Goal: Task Accomplishment & Management: Manage account settings

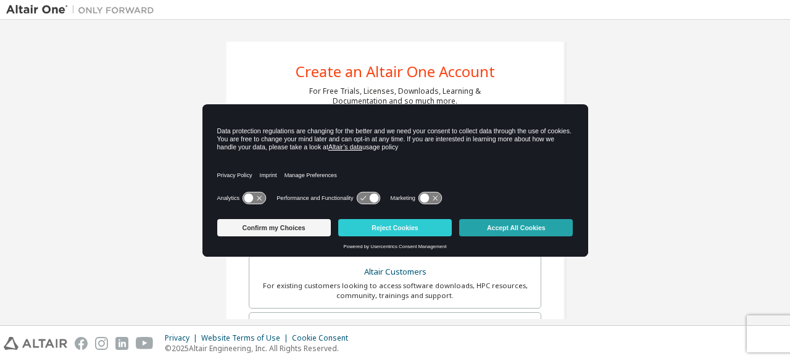
click at [504, 231] on button "Accept All Cookies" at bounding box center [516, 227] width 114 height 17
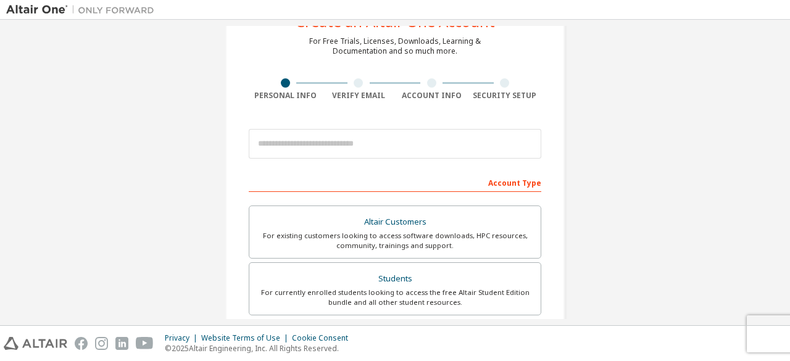
scroll to position [51, 0]
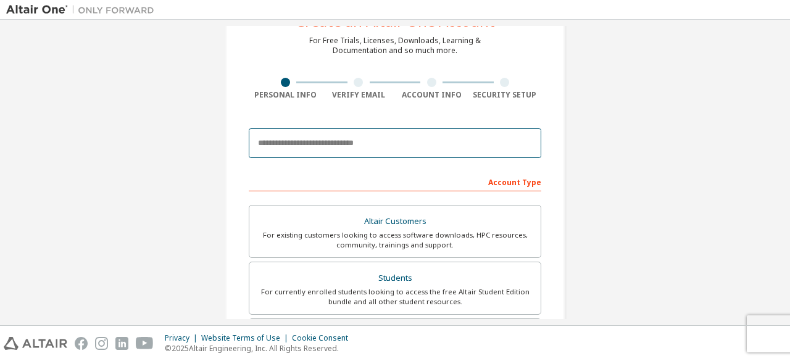
click at [389, 139] on input "email" at bounding box center [395, 143] width 292 height 30
type input "**********"
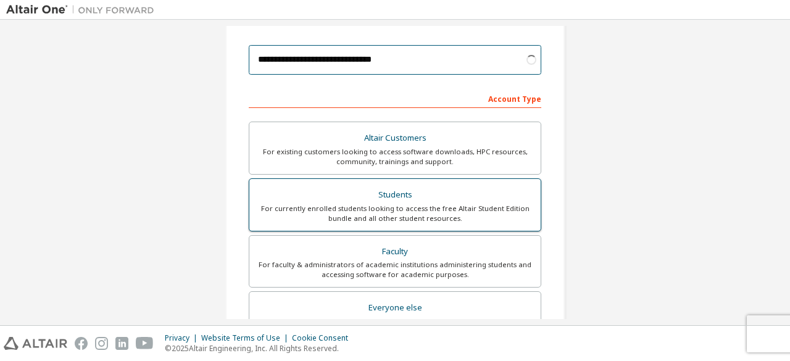
scroll to position [135, 0]
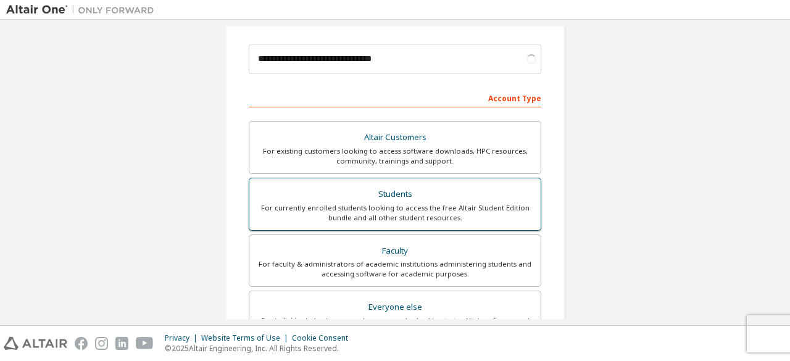
click at [412, 201] on div "Students" at bounding box center [395, 194] width 276 height 17
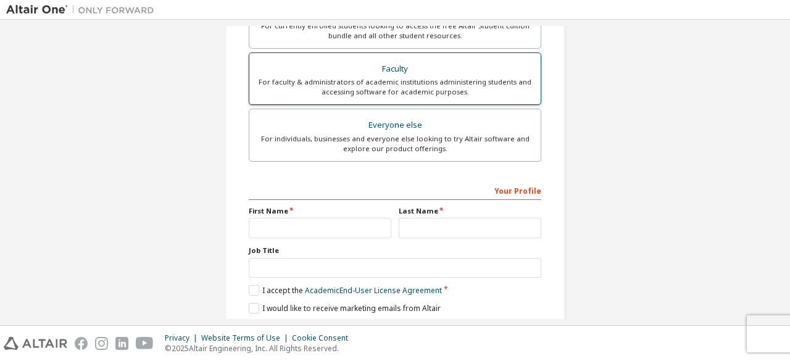
scroll to position [357, 0]
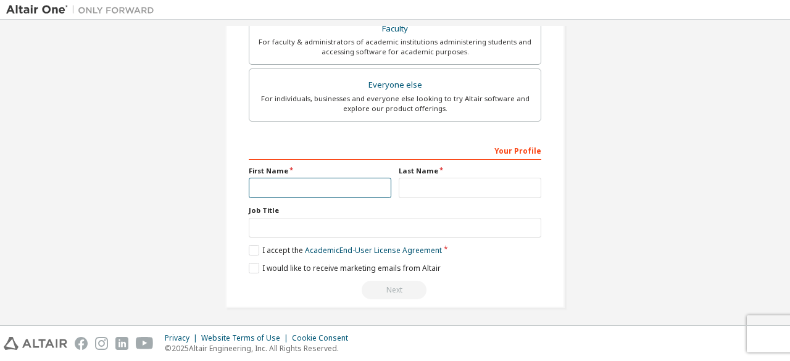
click at [327, 186] on input "text" at bounding box center [320, 188] width 143 height 20
type input "**********"
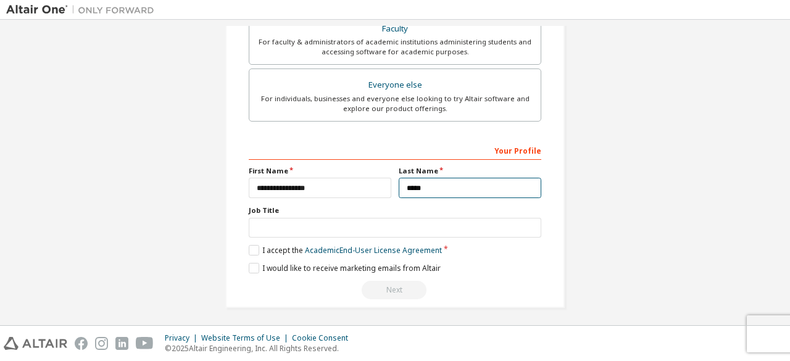
type input "*****"
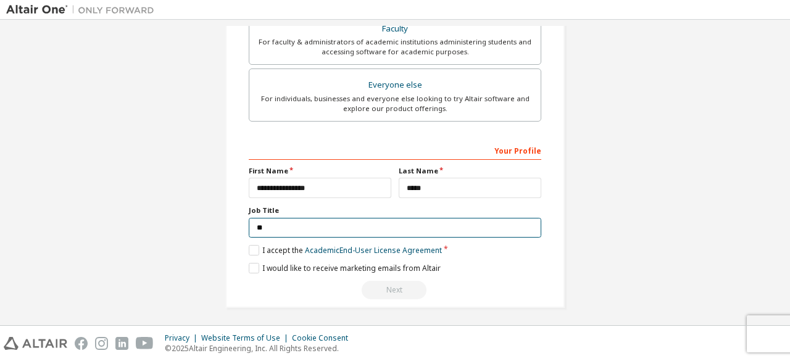
type input "**"
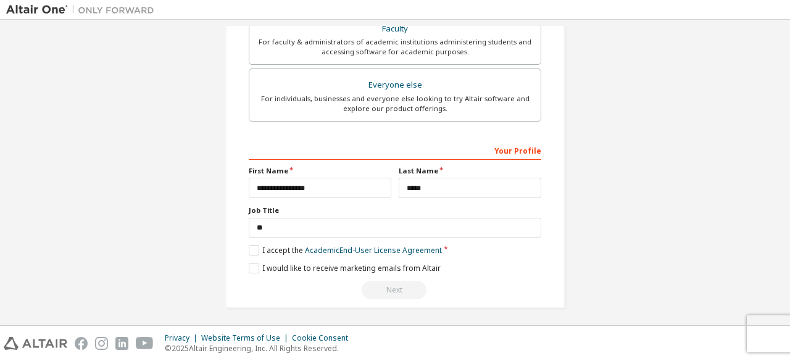
click at [249, 247] on label "I accept the Academic End-User License Agreement" at bounding box center [345, 250] width 193 height 10
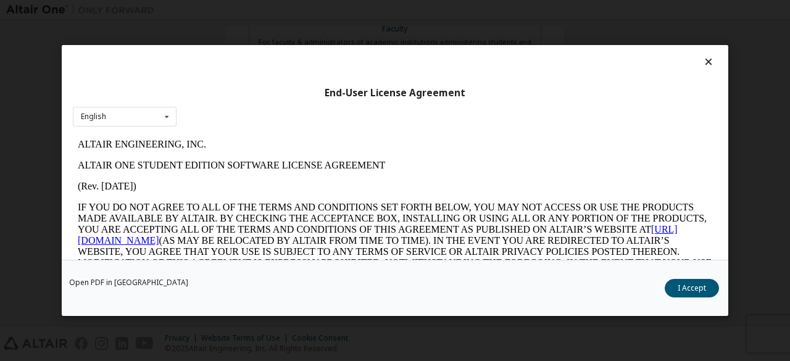
scroll to position [0, 0]
click at [682, 277] on div "Open PDF in New Tab I Accept" at bounding box center [395, 288] width 666 height 56
click at [686, 283] on button "I Accept" at bounding box center [692, 288] width 54 height 19
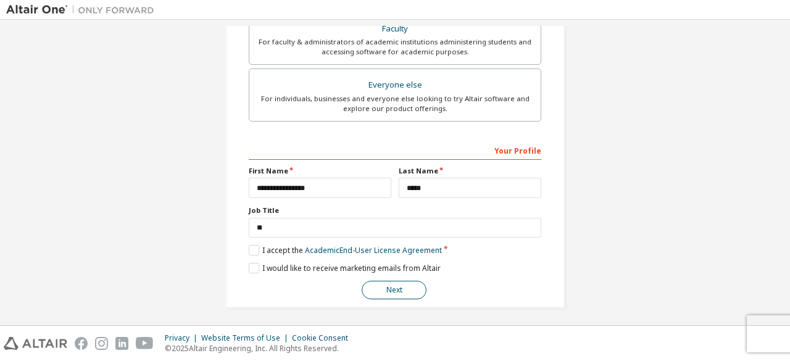
click at [400, 287] on button "Next" at bounding box center [394, 290] width 65 height 19
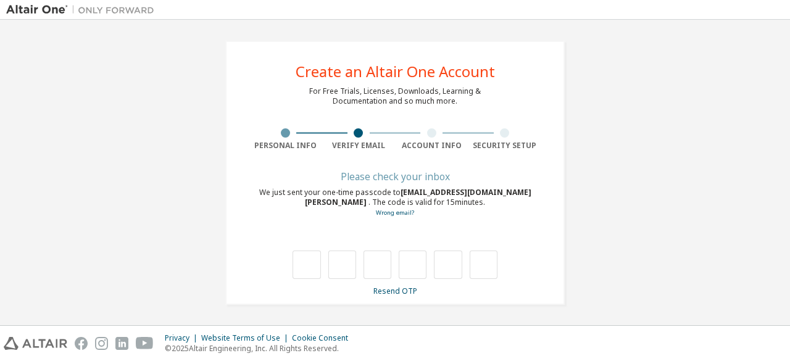
type input "*"
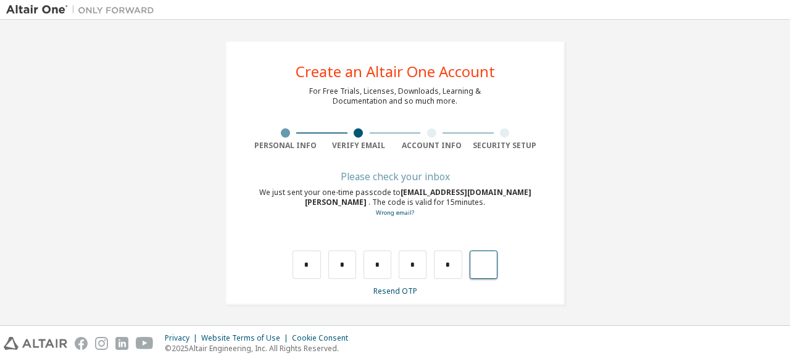
type input "*"
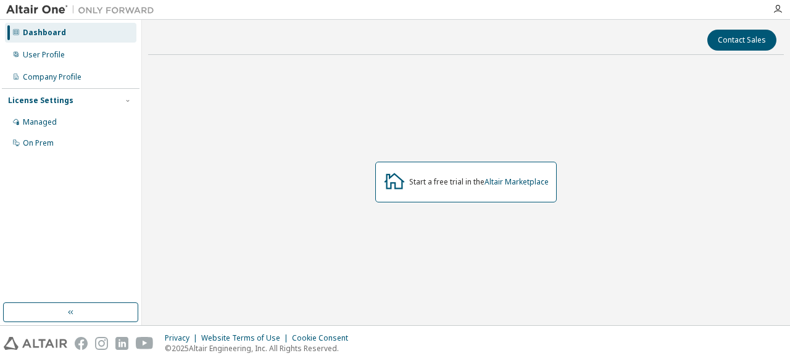
click at [51, 42] on div "Dashboard" at bounding box center [70, 33] width 131 height 20
click at [53, 55] on div "User Profile" at bounding box center [44, 55] width 42 height 10
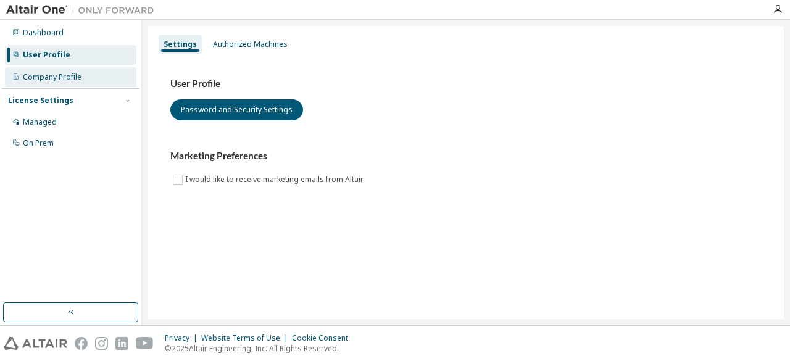
click at [53, 81] on div "Company Profile" at bounding box center [52, 77] width 59 height 10
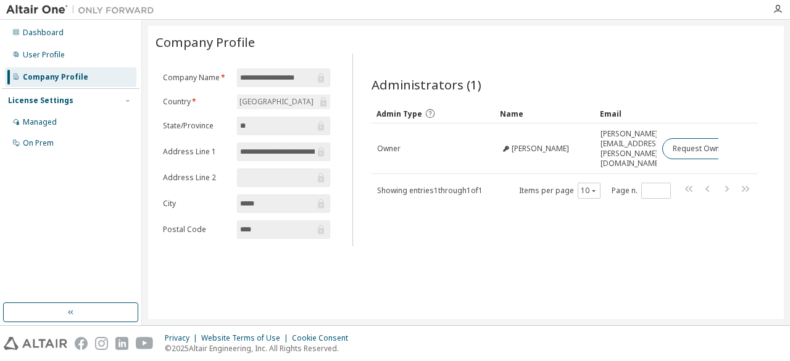
scroll to position [0, 16]
click at [54, 28] on div "Dashboard" at bounding box center [43, 33] width 41 height 10
